Goal: Task Accomplishment & Management: Manage account settings

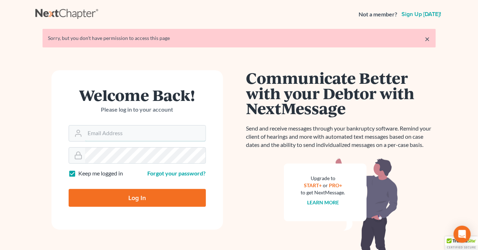
type input "info@saedilawgroup.com"
click at [176, 198] on input "Log In" at bounding box center [137, 198] width 137 height 18
type input "Thinking..."
